Goal: Transaction & Acquisition: Purchase product/service

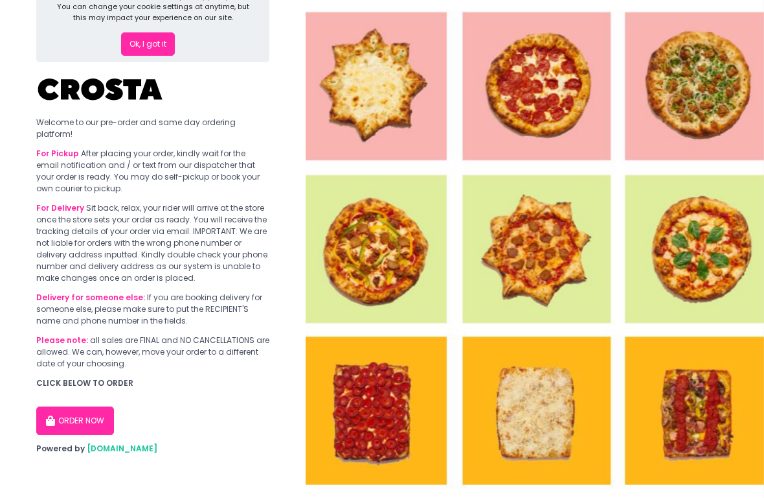
scroll to position [45, 0]
click at [60, 422] on button "ORDER NOW" at bounding box center [75, 421] width 78 height 29
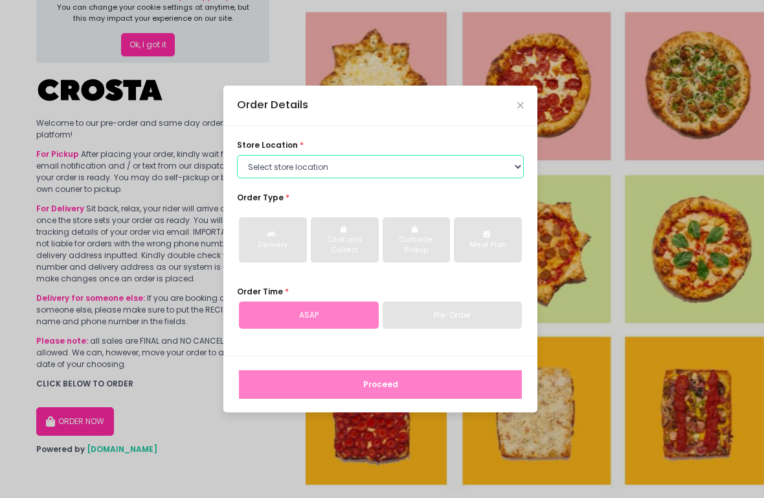
click at [258, 156] on select "Select store location [PERSON_NAME] Pizza - [PERSON_NAME] Pizza - [GEOGRAPHIC_D…" at bounding box center [380, 166] width 287 height 23
click at [242, 163] on select "Select store location [PERSON_NAME] Pizza - [PERSON_NAME] Pizza - [GEOGRAPHIC_D…" at bounding box center [380, 166] width 287 height 23
click at [253, 161] on select "Select store location [PERSON_NAME] Pizza - [PERSON_NAME] Pizza - [GEOGRAPHIC_D…" at bounding box center [380, 166] width 287 height 23
select select "5fabb2e53664a8677beaeb89"
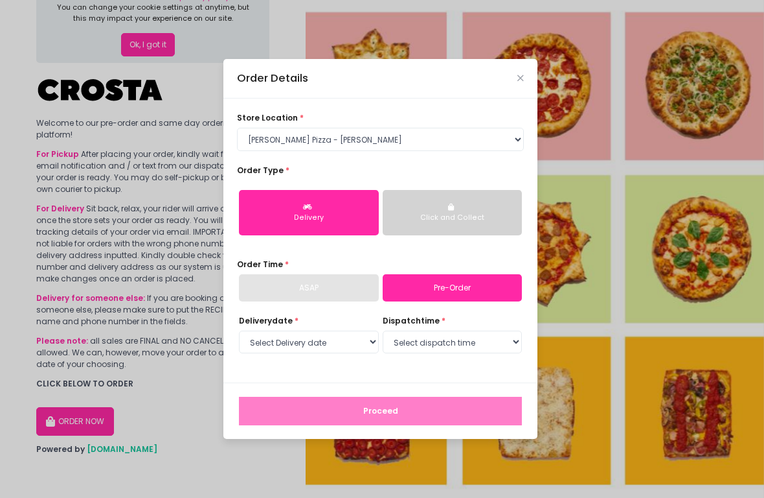
click at [489, 292] on link "Pre-Order" at bounding box center [453, 287] width 140 height 27
click at [479, 276] on link "Pre-Order" at bounding box center [453, 287] width 140 height 27
click at [349, 334] on select "Select Delivery date [DATE] [DATE] [DATE] [DATE] [DATE]" at bounding box center [309, 341] width 140 height 23
select select "[DATE]"
click at [461, 347] on select "Select dispatch time 12:00 PM - 12:30 PM 12:30 PM - 01:00 PM 01:00 PM - 01:30 P…" at bounding box center [453, 341] width 140 height 23
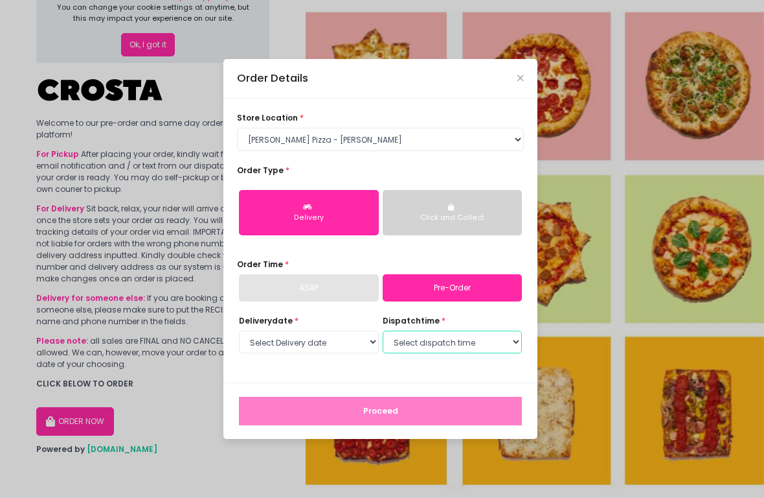
select select "17:00"
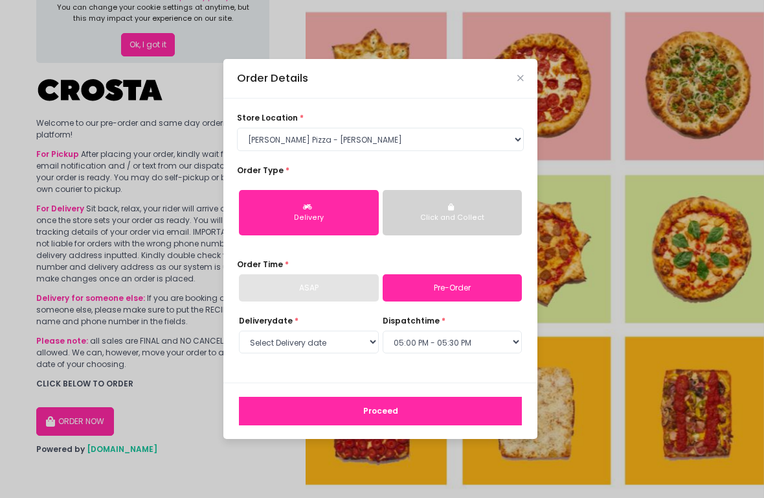
click at [462, 410] on button "Proceed" at bounding box center [380, 410] width 283 height 29
